Goal: Task Accomplishment & Management: Manage account settings

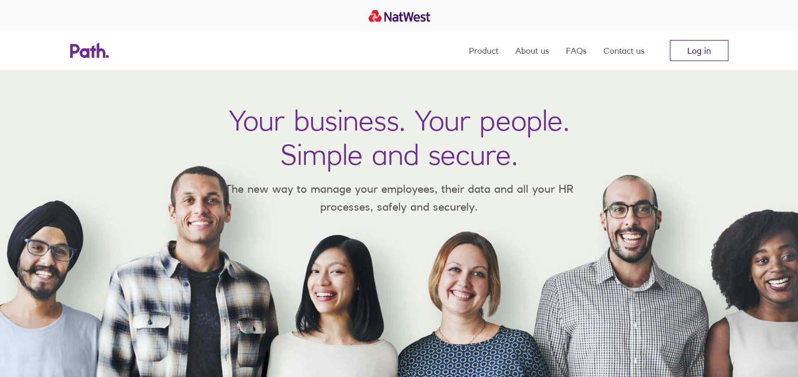
click at [700, 47] on link "Log in" at bounding box center [698, 50] width 59 height 21
